Goal: Task Accomplishment & Management: Manage account settings

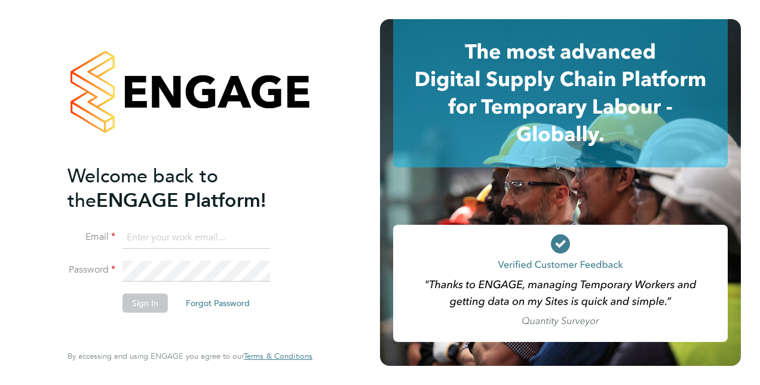
type input "[PERSON_NAME][EMAIL_ADDRESS][PERSON_NAME][DOMAIN_NAME]"
click at [141, 297] on button "Sign In" at bounding box center [144, 302] width 45 height 19
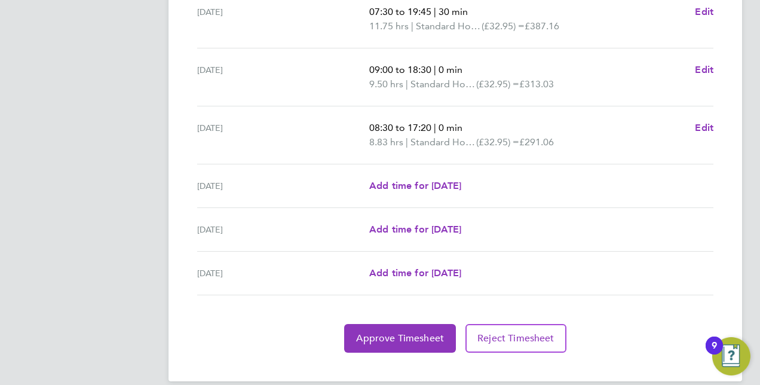
scroll to position [471, 0]
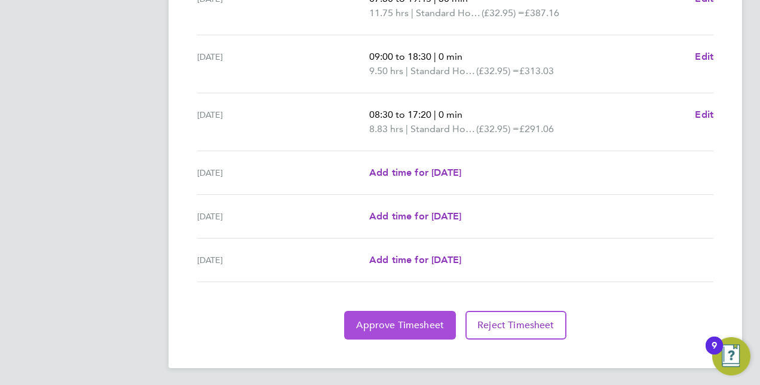
click at [365, 330] on button "Approve Timesheet" at bounding box center [400, 325] width 112 height 29
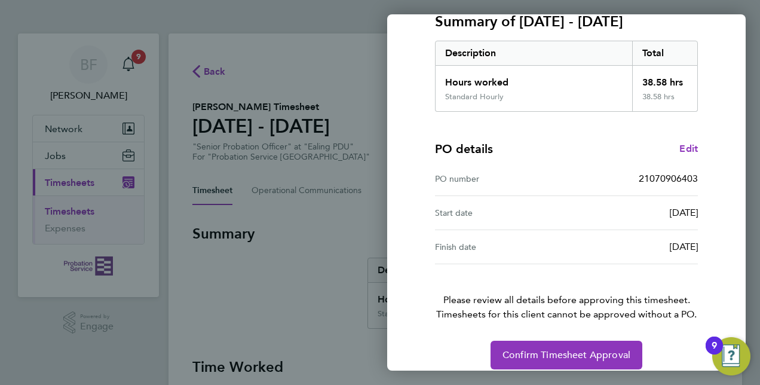
scroll to position [186, 0]
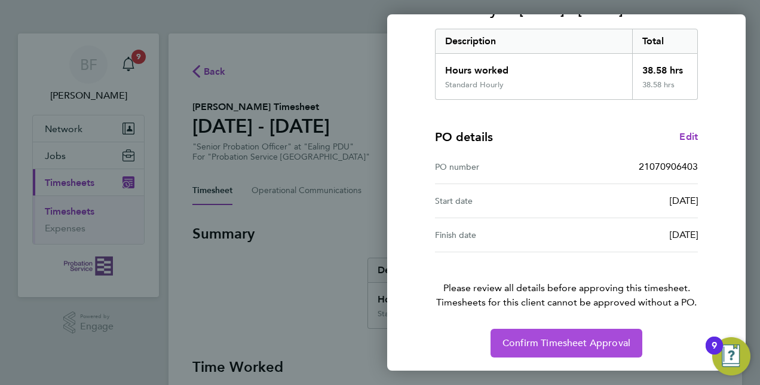
click at [531, 355] on button "Confirm Timesheet Approval" at bounding box center [566, 342] width 152 height 29
